Goal: Register for event/course

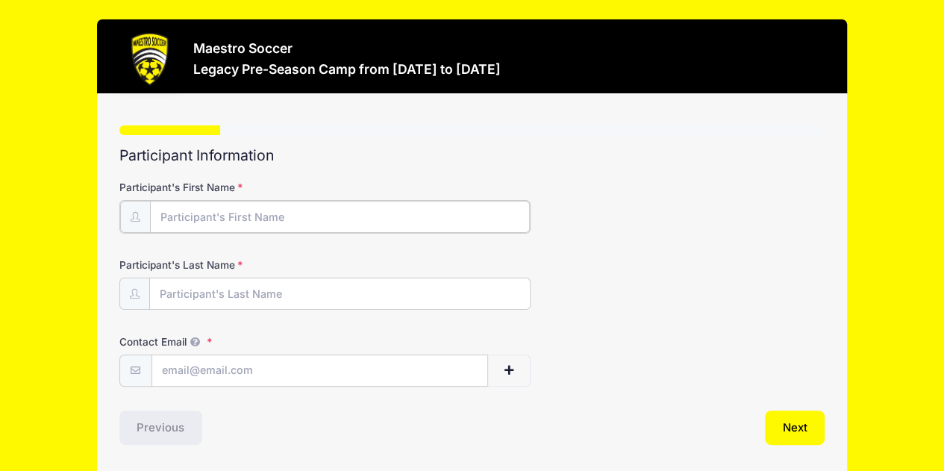
click at [278, 213] on input "Participant's First Name" at bounding box center [340, 217] width 380 height 32
type input "Aiden"
type input "[PERSON_NAME]"
click at [221, 374] on input "Contact Email" at bounding box center [320, 370] width 336 height 32
type input "[EMAIL_ADDRESS][DOMAIN_NAME]"
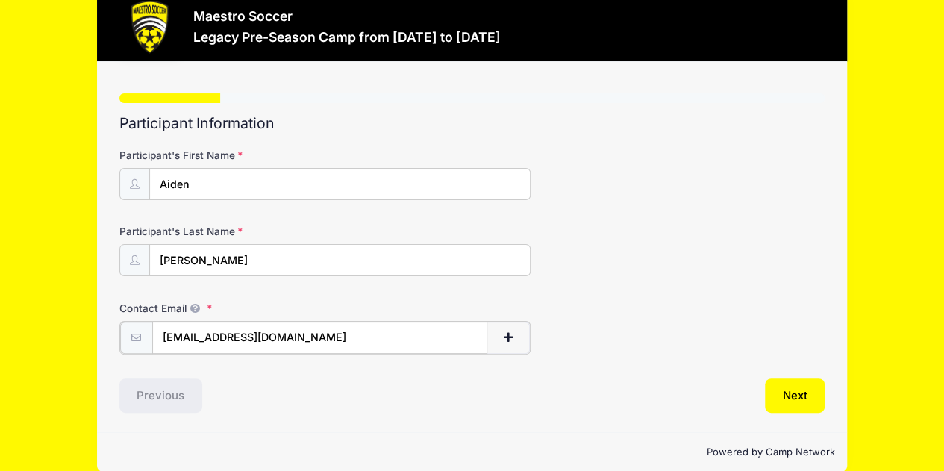
scroll to position [49, 0]
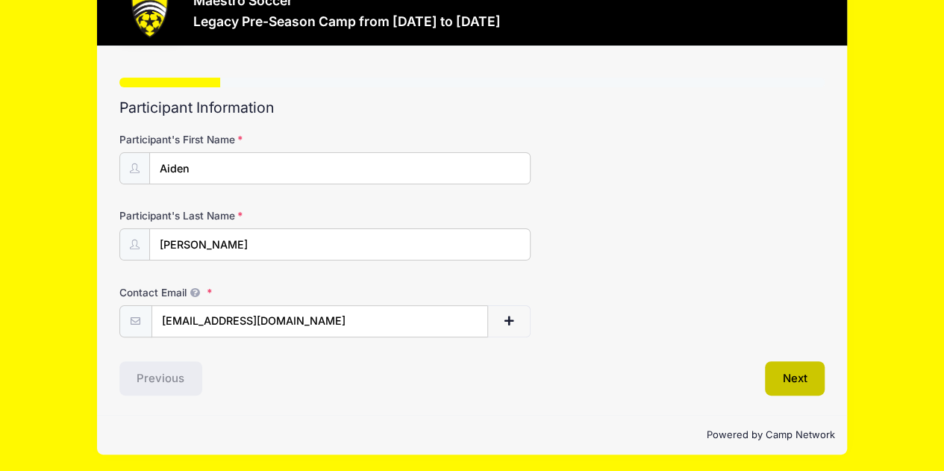
click at [785, 375] on button "Next" at bounding box center [794, 378] width 60 height 34
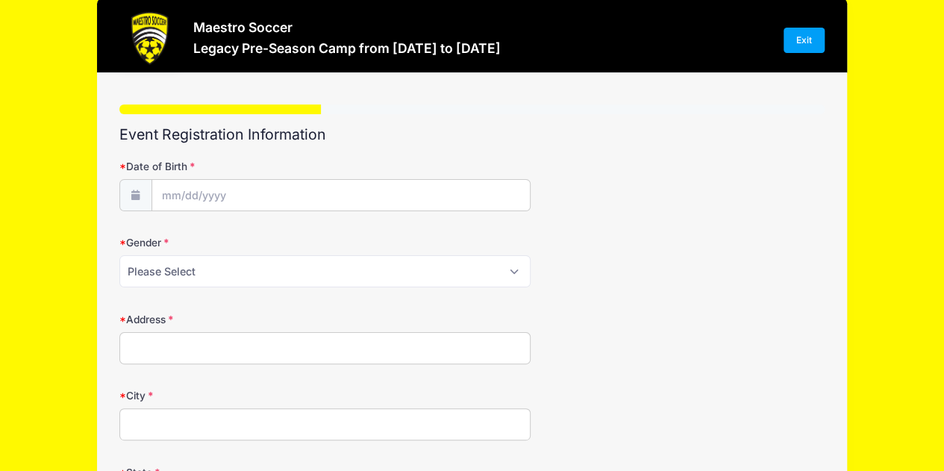
scroll to position [0, 0]
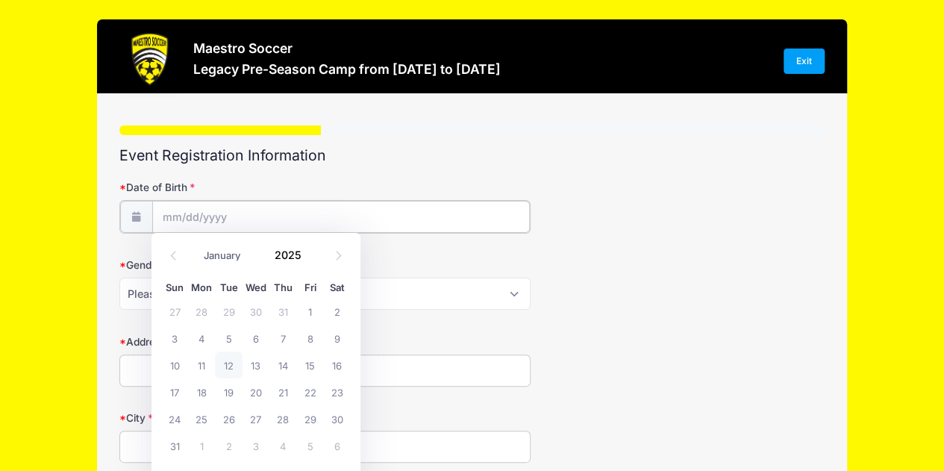
click at [170, 219] on input "Date of Birth" at bounding box center [340, 217] width 377 height 32
click at [285, 254] on input "2025" at bounding box center [291, 254] width 48 height 22
click at [304, 251] on input "2025" at bounding box center [291, 254] width 48 height 22
click at [307, 248] on span at bounding box center [310, 248] width 10 height 11
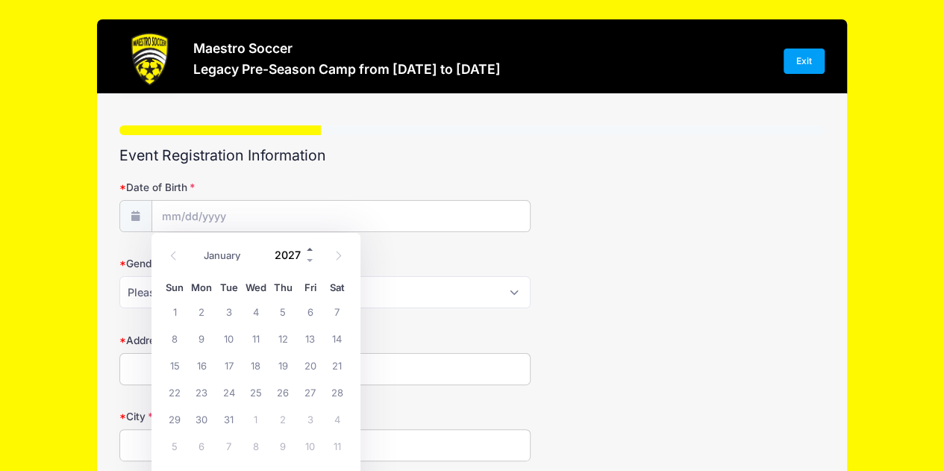
click at [307, 248] on span at bounding box center [310, 248] width 10 height 11
click at [309, 257] on span at bounding box center [310, 259] width 10 height 11
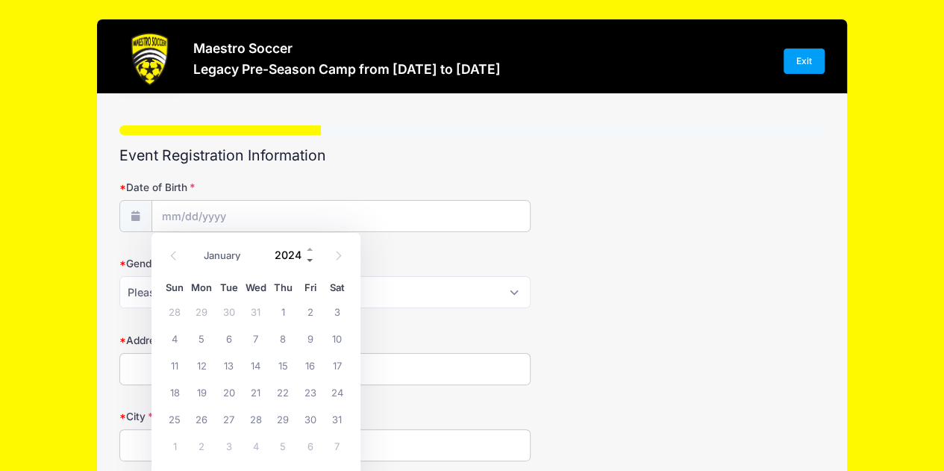
click at [309, 257] on span at bounding box center [310, 259] width 10 height 11
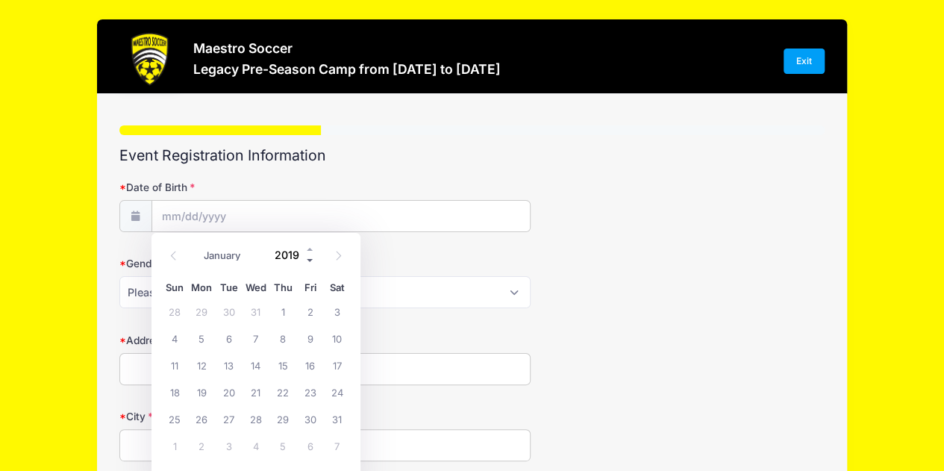
click at [309, 257] on span at bounding box center [310, 259] width 10 height 11
type input "2018"
click at [171, 263] on span at bounding box center [173, 254] width 25 height 25
select select "6"
click at [237, 342] on span "10" at bounding box center [228, 337] width 27 height 27
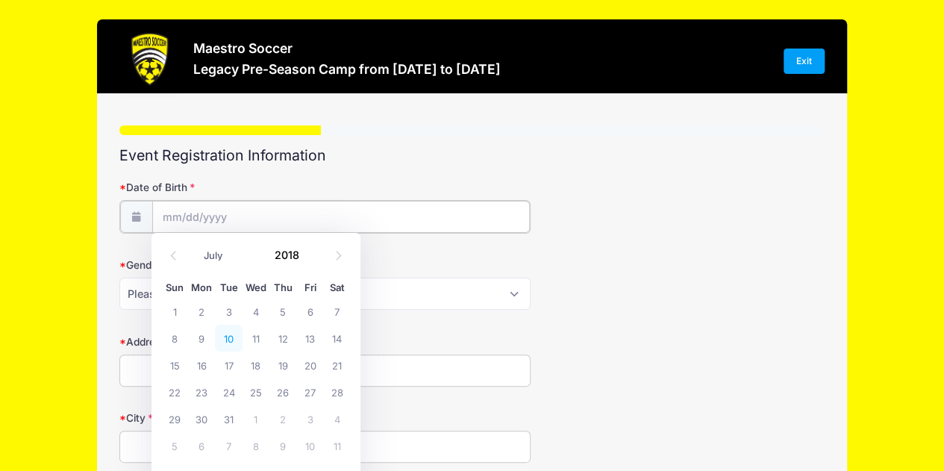
type input "[DATE]"
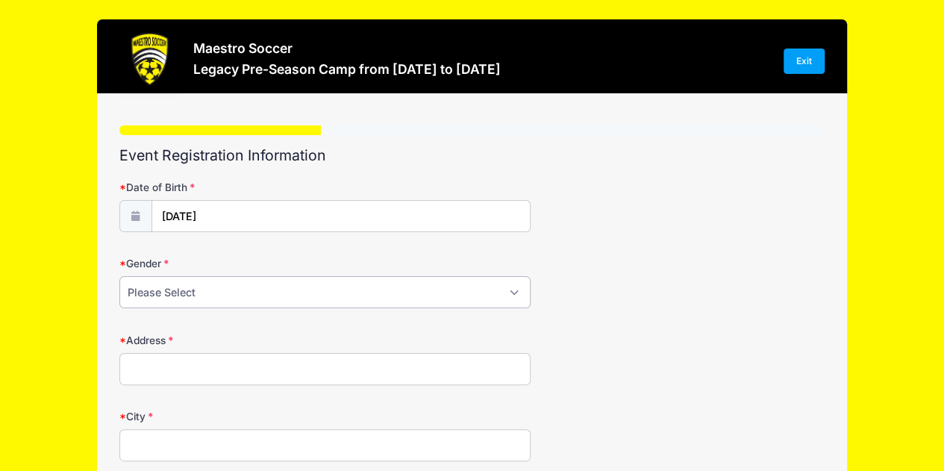
click at [239, 292] on select "Please Select [DEMOGRAPHIC_DATA] [DEMOGRAPHIC_DATA] Prefer Not To Say" at bounding box center [325, 292] width 412 height 32
select select "[DEMOGRAPHIC_DATA]"
click at [119, 276] on select "Please Select [DEMOGRAPHIC_DATA] [DEMOGRAPHIC_DATA] Prefer Not To Say" at bounding box center [325, 292] width 412 height 32
click at [216, 362] on input "Address" at bounding box center [325, 369] width 412 height 32
type input "[STREET_ADDRESS]"
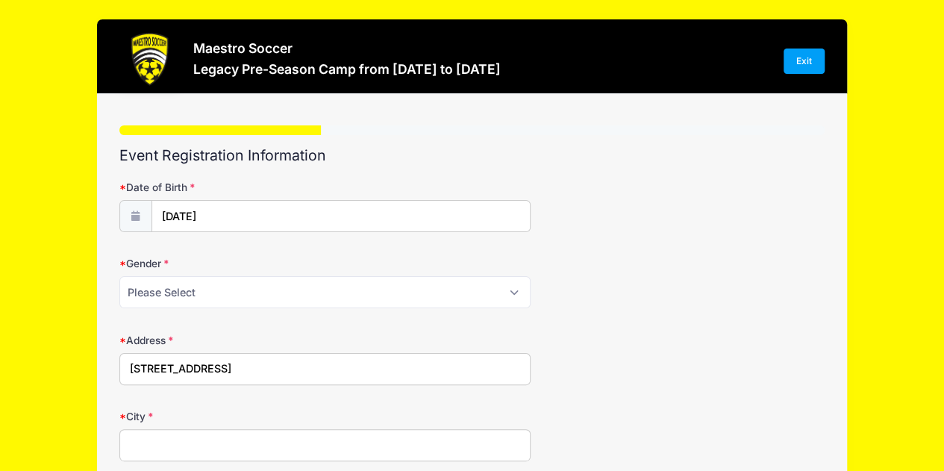
type input "[GEOGRAPHIC_DATA]"
select select "NJ"
type input "07920"
click at [559, 395] on form "Date of Birth [DATE] Gender Please Select [DEMOGRAPHIC_DATA] [DEMOGRAPHIC_DATA]…" at bounding box center [472, 397] width 706 height 434
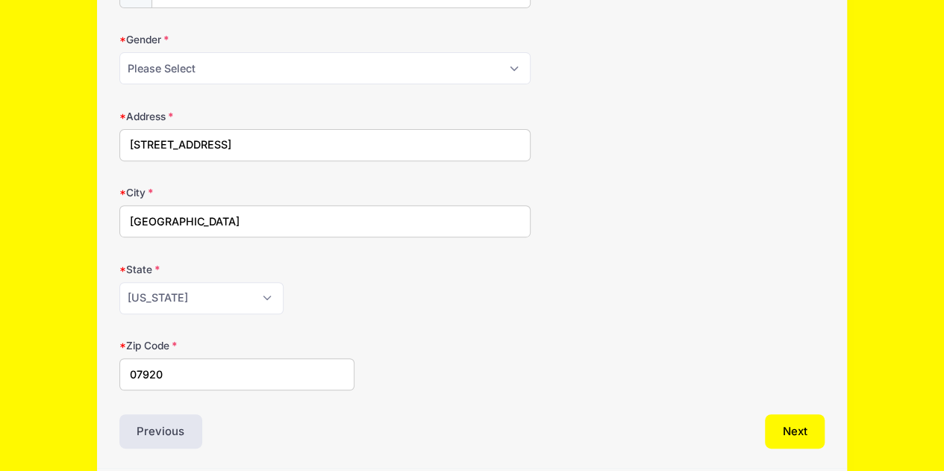
scroll to position [276, 0]
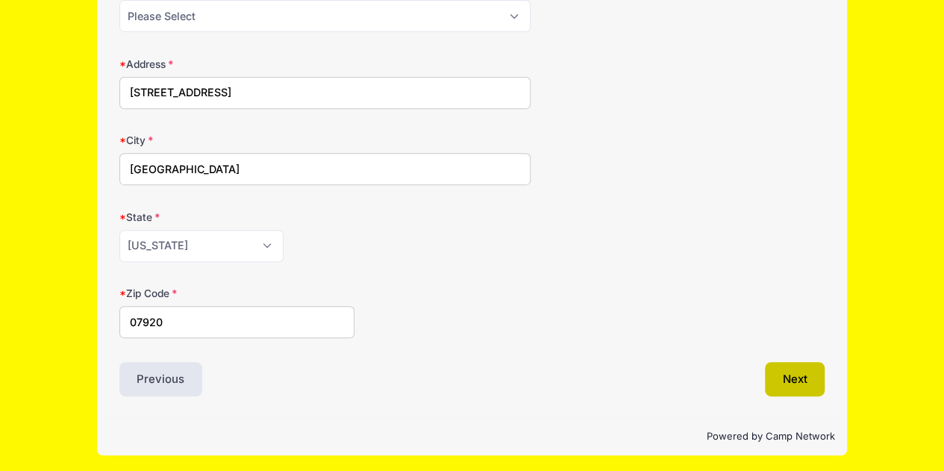
click at [791, 369] on button "Next" at bounding box center [794, 379] width 60 height 34
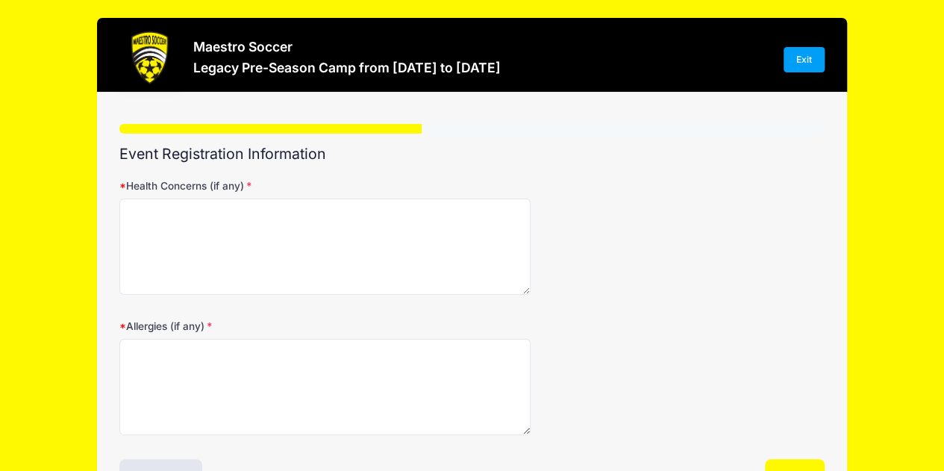
scroll to position [0, 0]
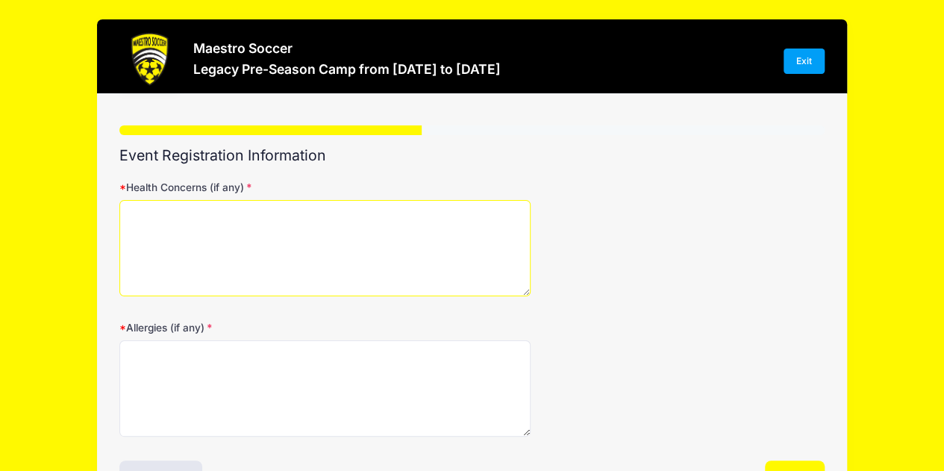
click at [254, 244] on textarea "Health Concerns (if any)" at bounding box center [325, 248] width 412 height 96
type textarea "n"
type textarea "NA"
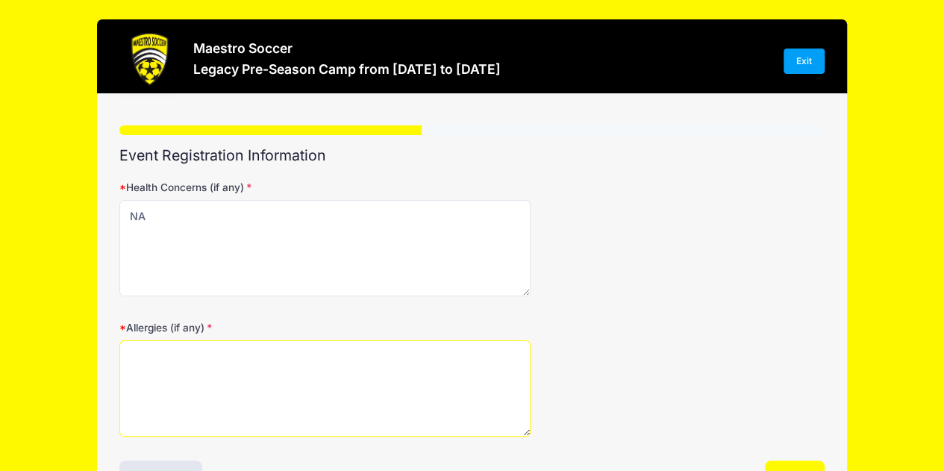
click at [241, 381] on textarea "Allergies (if any)" at bounding box center [325, 388] width 412 height 96
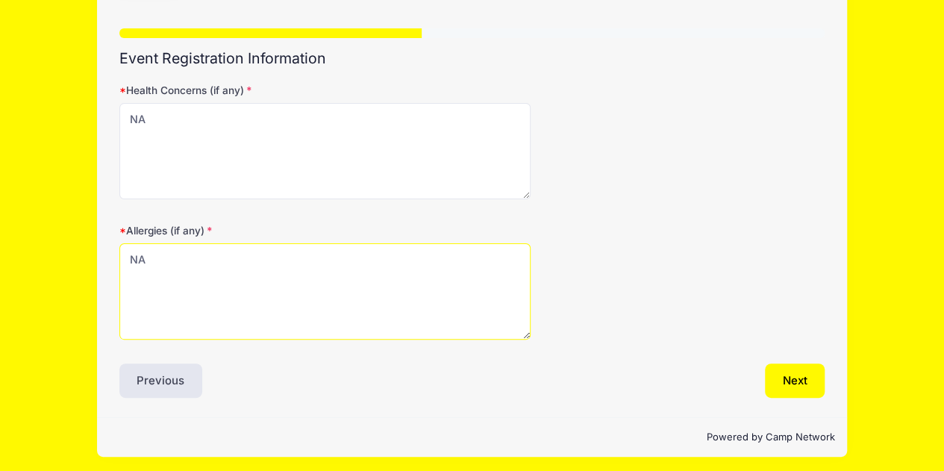
scroll to position [100, 0]
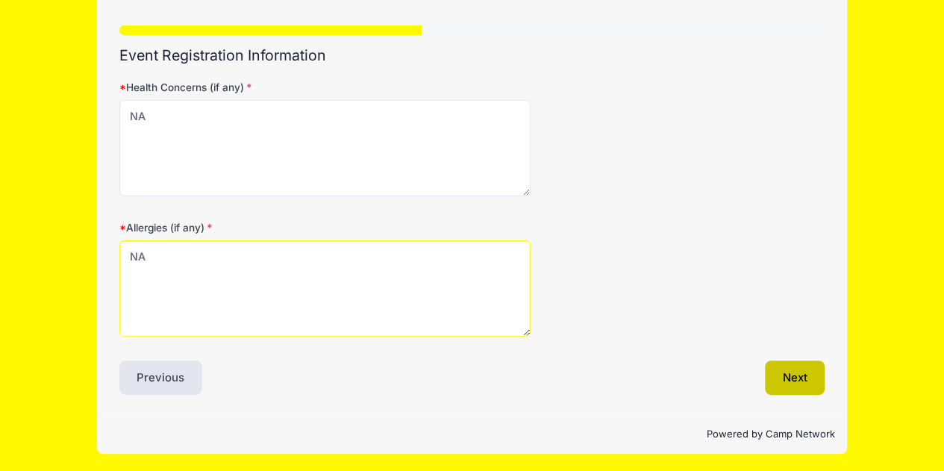
type textarea "NA"
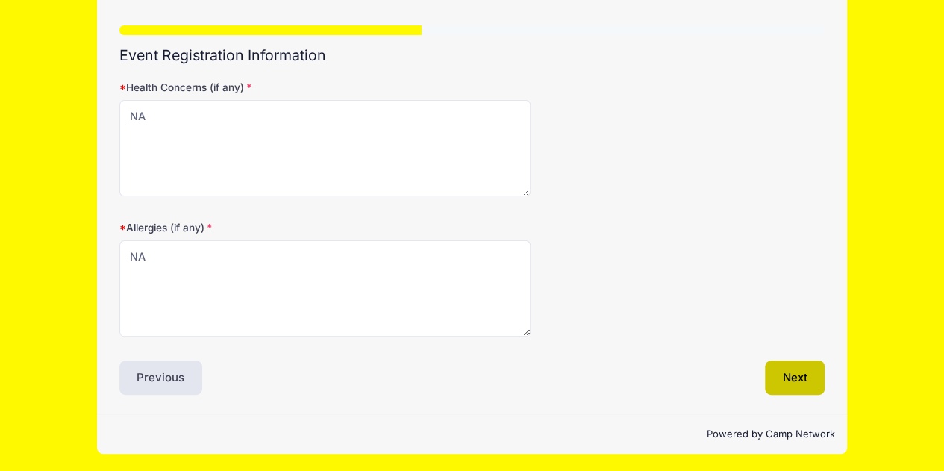
click at [803, 384] on button "Next" at bounding box center [794, 377] width 60 height 34
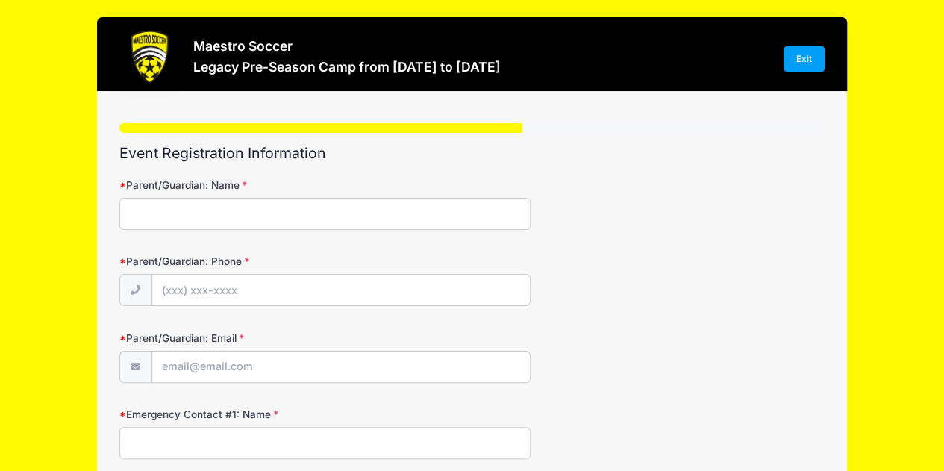
scroll to position [0, 0]
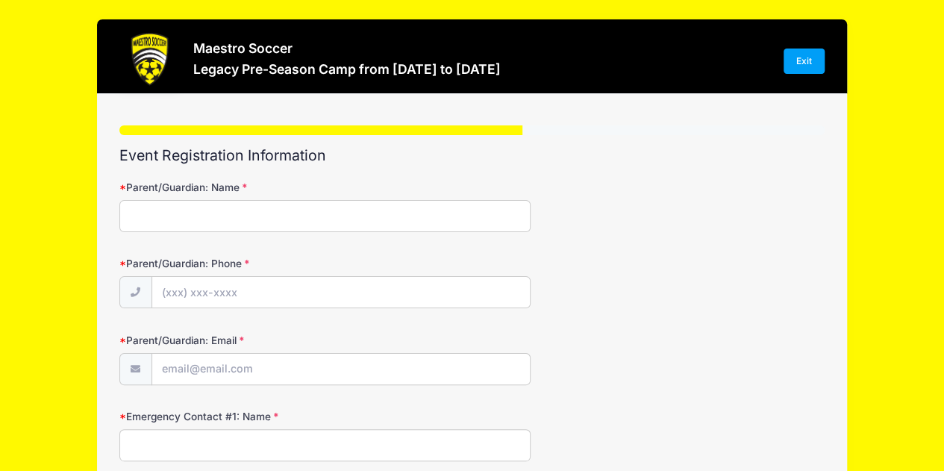
click at [263, 213] on input "Parent/Guardian: Name" at bounding box center [325, 216] width 412 height 32
type input "[PERSON_NAME]-[PERSON_NAME]"
type input "[PHONE_NUMBER]"
type input "[EMAIL_ADDRESS][DOMAIN_NAME]"
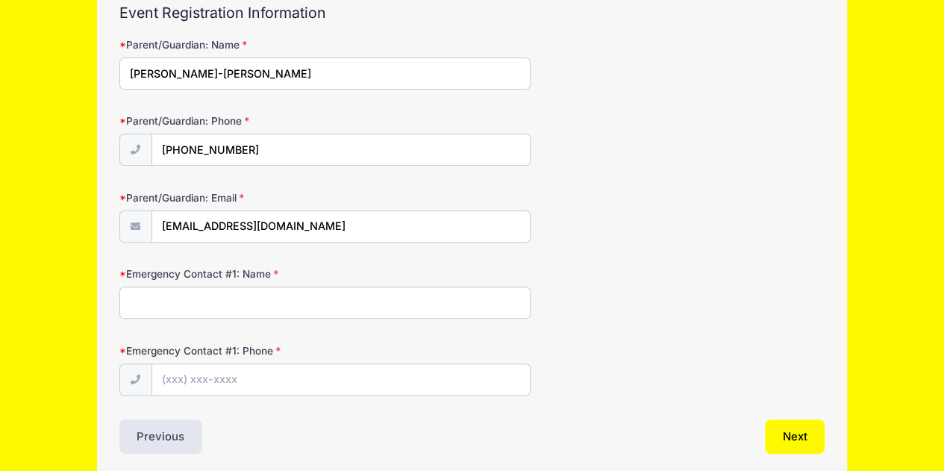
scroll to position [149, 0]
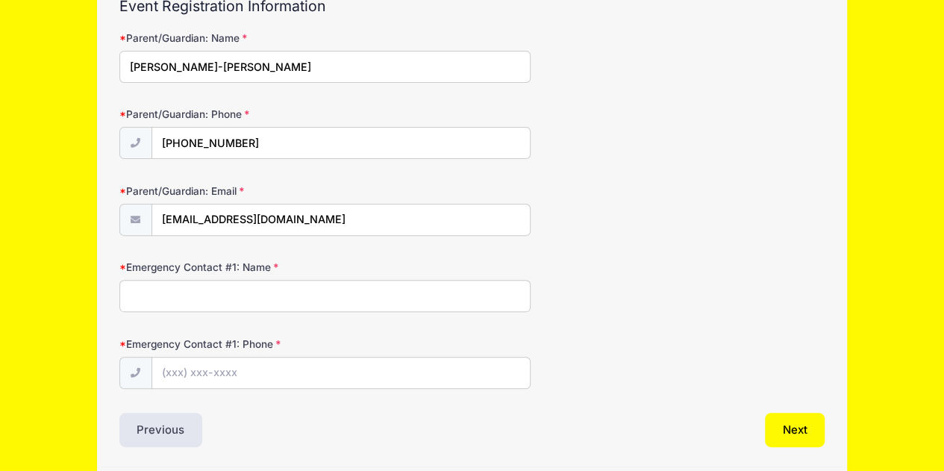
click at [361, 296] on input "Emergency Contact #1: Name" at bounding box center [325, 296] width 412 height 32
click at [283, 301] on input "Emergency Contact #1: Name" at bounding box center [325, 296] width 412 height 32
type input "[PERSON_NAME]-[PERSON_NAME]"
click at [203, 380] on input "Emergency Contact #1: Phone" at bounding box center [340, 373] width 377 height 32
type input "[PHONE_NUMBER]"
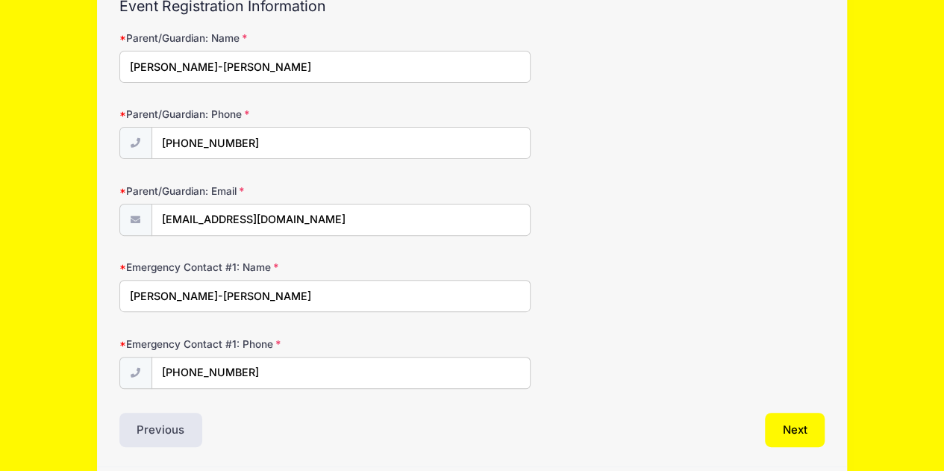
click at [501, 421] on div "Next" at bounding box center [651, 429] width 360 height 34
click at [801, 427] on button "Next" at bounding box center [794, 429] width 60 height 34
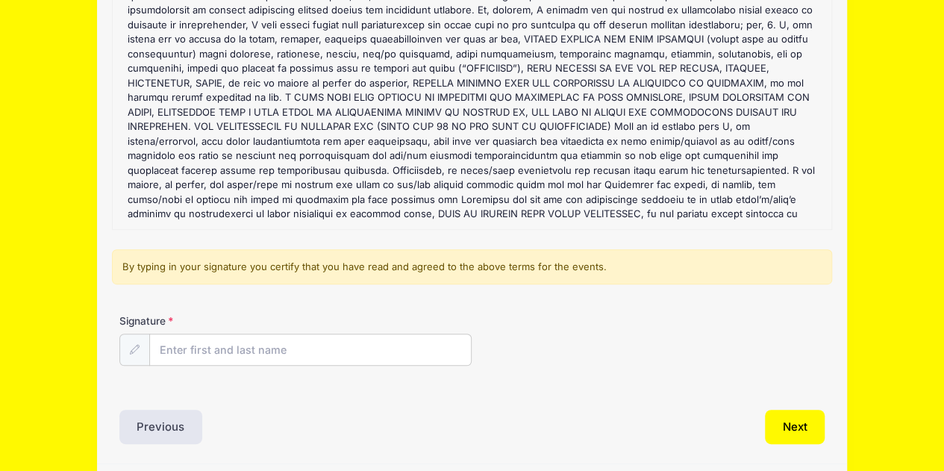
scroll to position [228, 0]
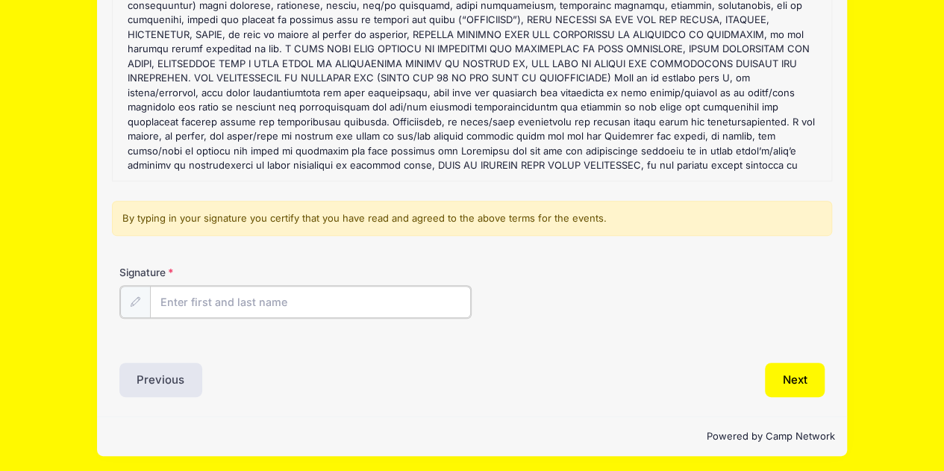
click at [277, 308] on input "Signature" at bounding box center [310, 302] width 321 height 32
type input "t"
type input "[PERSON_NAME]-[PERSON_NAME]"
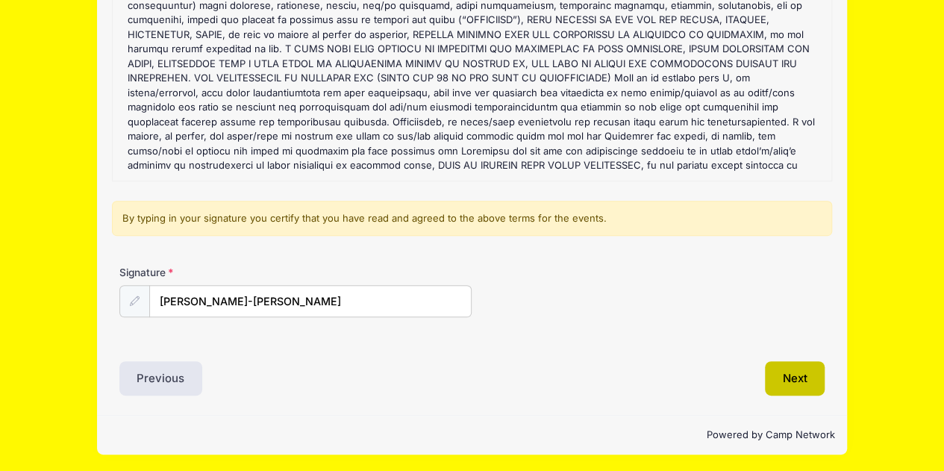
click at [798, 379] on button "Next" at bounding box center [794, 378] width 60 height 34
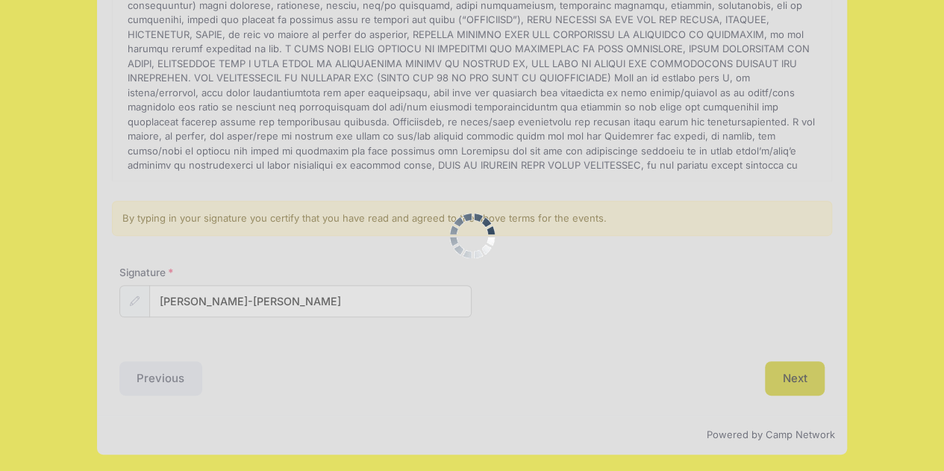
scroll to position [0, 0]
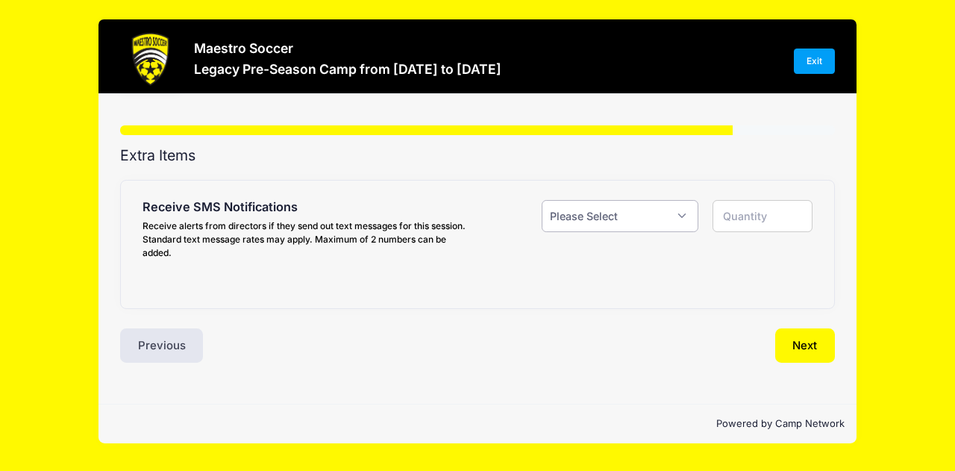
click at [621, 219] on select "Please Select Yes ($0.00) No" at bounding box center [619, 216] width 157 height 32
select select "1"
click at [541, 200] on select "Please Select Yes ($0.00) No" at bounding box center [619, 216] width 157 height 32
type input "1"
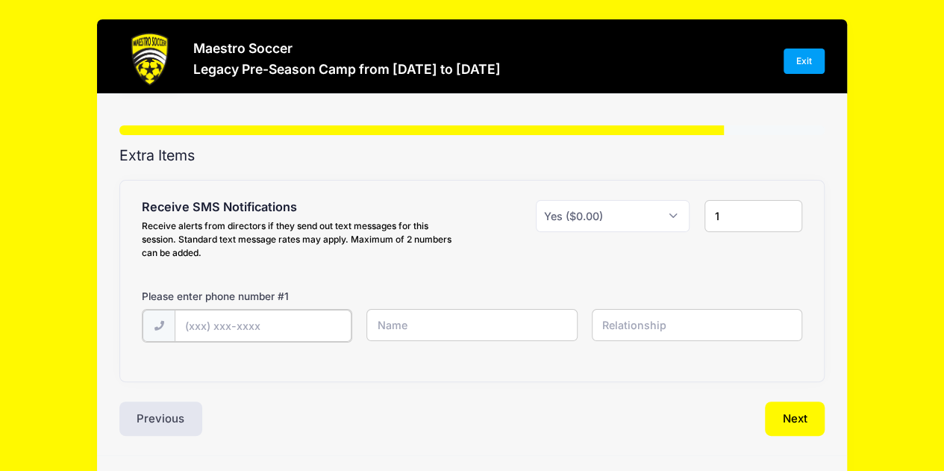
click at [0, 0] on input "text" at bounding box center [0, 0] width 0 height 0
type input "[PHONE_NUMBER]"
type input "[PERSON_NAME]-[PERSON_NAME]"
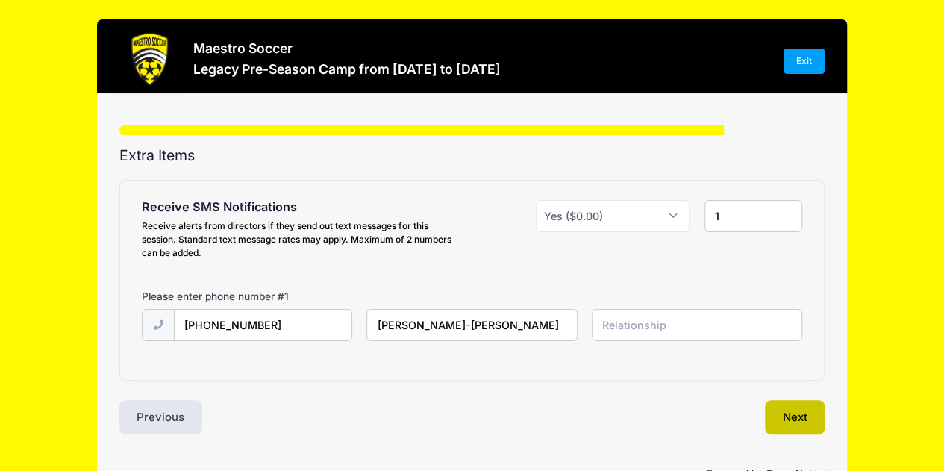
click at [790, 423] on button "Next" at bounding box center [794, 417] width 60 height 34
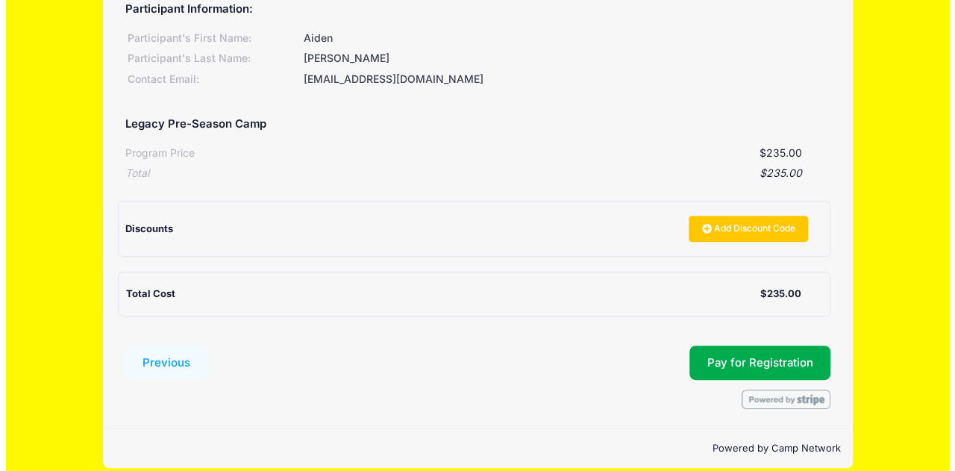
scroll to position [190, 0]
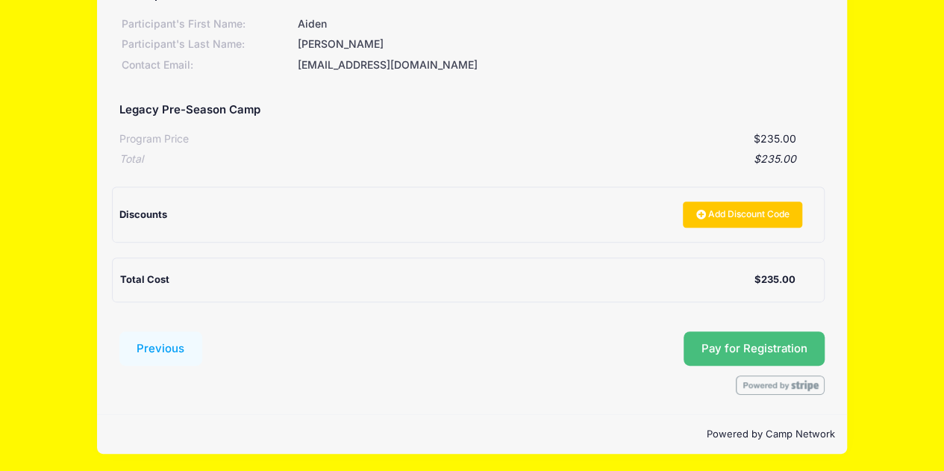
click at [755, 350] on span "Pay for Registration" at bounding box center [754, 348] width 106 height 13
